Goal: Information Seeking & Learning: Understand process/instructions

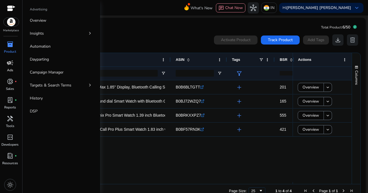
click at [10, 67] on div "campaign" at bounding box center [10, 62] width 16 height 9
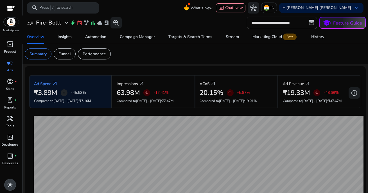
click at [10, 183] on span "light_mode" at bounding box center [10, 184] width 7 height 7
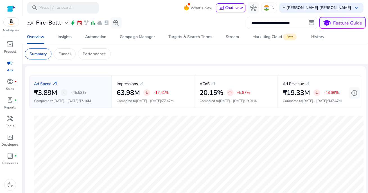
click at [152, 54] on app-sa-custom-tab "Summary Funnel Performance" at bounding box center [195, 53] width 341 height 11
click at [268, 24] on input "**********" at bounding box center [282, 23] width 70 height 12
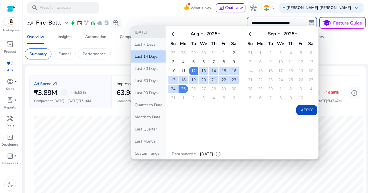
click at [156, 34] on button "[DATE]" at bounding box center [148, 32] width 34 height 12
type input "**********"
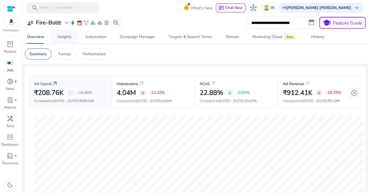
click at [67, 41] on span "Insights" at bounding box center [65, 36] width 14 height 13
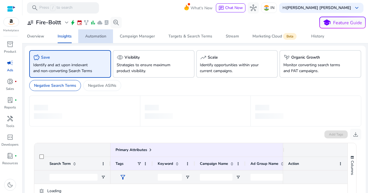
click at [95, 38] on div "Automation" at bounding box center [95, 36] width 21 height 4
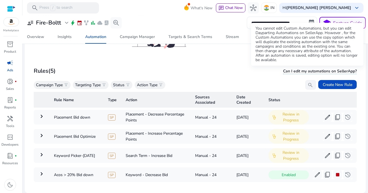
click at [289, 70] on span "Can I edit my automations on SellerApp?" at bounding box center [320, 71] width 74 height 6
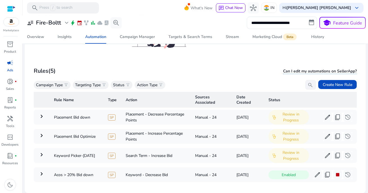
click at [289, 70] on span "Can I edit my automations on SellerApp?" at bounding box center [320, 71] width 74 height 6
click at [258, 63] on mat-card "Rules (5) Can I edit my automations on SellerApp? Campaign Type filter_alt Targ…" at bounding box center [195, 125] width 332 height 127
